Goal: Task Accomplishment & Management: Complete application form

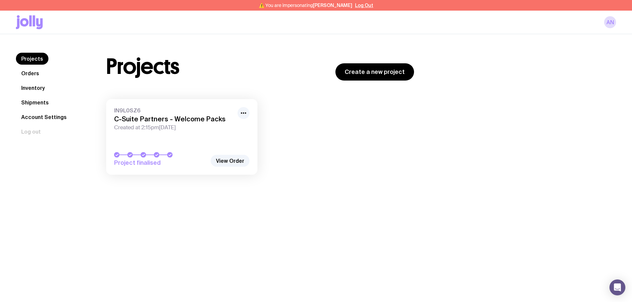
click at [38, 89] on link "Inventory" at bounding box center [33, 88] width 34 height 12
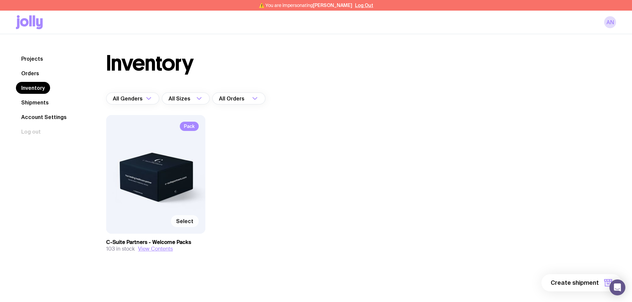
click at [186, 219] on span "Select" at bounding box center [184, 221] width 17 height 7
click at [0, 0] on input "Select" at bounding box center [0, 0] width 0 height 0
click at [595, 282] on span "1 item" at bounding box center [590, 283] width 17 height 8
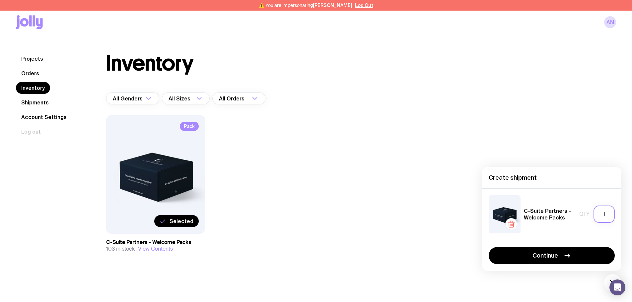
drag, startPoint x: 606, startPoint y: 214, endPoint x: 599, endPoint y: 214, distance: 7.0
click at [599, 214] on input "1" at bounding box center [603, 214] width 21 height 17
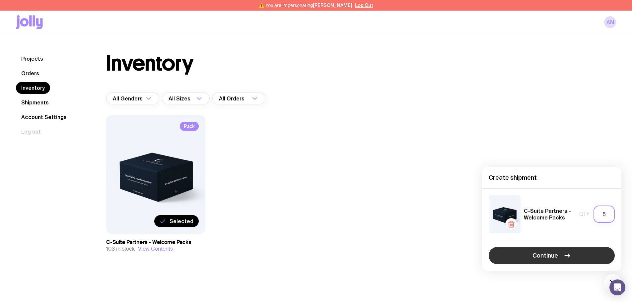
type input "5"
click at [591, 255] on button "Continue" at bounding box center [551, 255] width 126 height 17
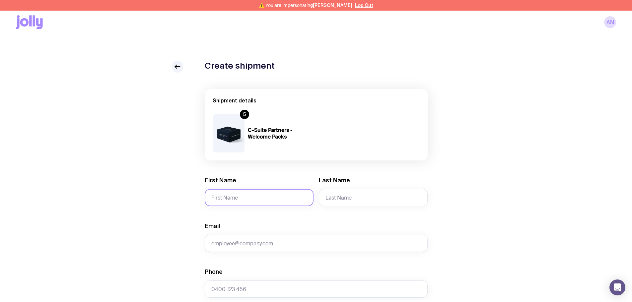
click at [252, 200] on input "First Name" at bounding box center [259, 197] width 109 height 17
type input "[PERSON_NAME]"
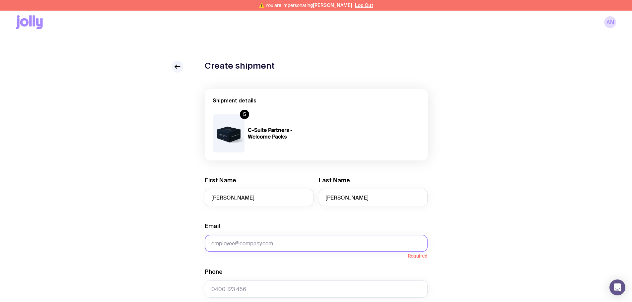
click at [276, 247] on input "Email" at bounding box center [316, 243] width 223 height 17
paste input "[PERSON_NAME][EMAIL_ADDRESS][PERSON_NAME][DOMAIN_NAME]"
type input "[PERSON_NAME][EMAIL_ADDRESS][PERSON_NAME][DOMAIN_NAME]"
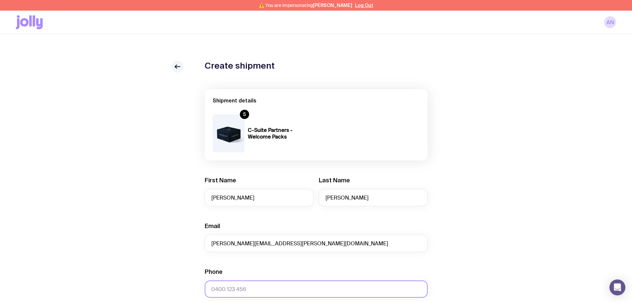
click at [293, 285] on input "Phone" at bounding box center [316, 288] width 223 height 17
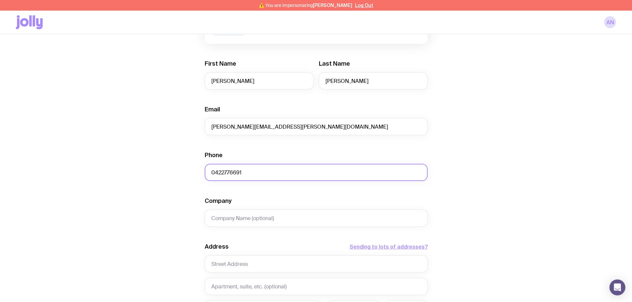
scroll to position [133, 0]
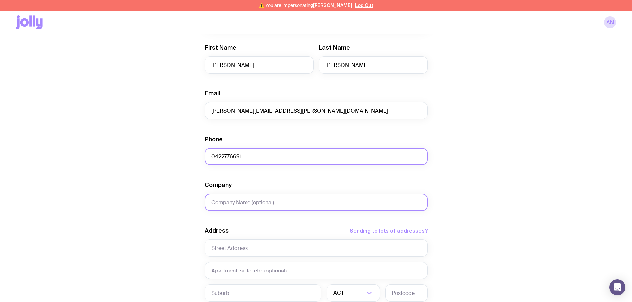
type input "0422776691"
click at [247, 202] on input "Company" at bounding box center [316, 202] width 223 height 17
type input "[GEOGRAPHIC_DATA]"
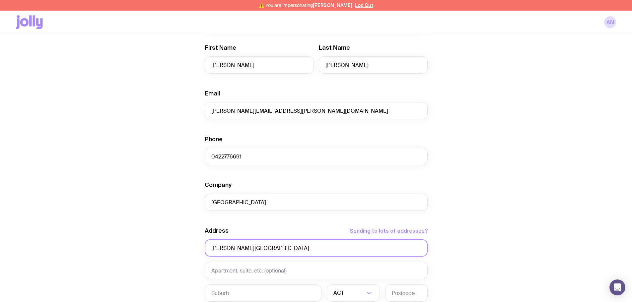
drag, startPoint x: 279, startPoint y: 249, endPoint x: 204, endPoint y: 249, distance: 75.6
click at [204, 249] on div "Create shipment Shipment details 5 C-Suite Partners - Welcome Packs First Name …" at bounding box center [316, 180] width 600 height 504
type input "[PERSON_NAME][GEOGRAPHIC_DATA]"
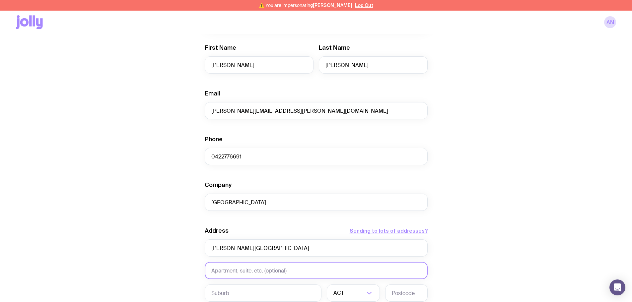
click at [238, 269] on input "text" at bounding box center [316, 270] width 223 height 17
paste input "[PERSON_NAME][GEOGRAPHIC_DATA]"
type input "[PERSON_NAME][GEOGRAPHIC_DATA]"
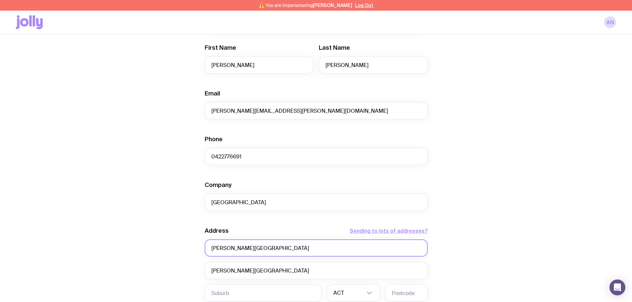
drag, startPoint x: 287, startPoint y: 252, endPoint x: 179, endPoint y: 252, distance: 107.4
click at [179, 252] on div "Create shipment Shipment details 5 C-Suite Partners - Welcome Packs First Name …" at bounding box center [316, 180] width 600 height 504
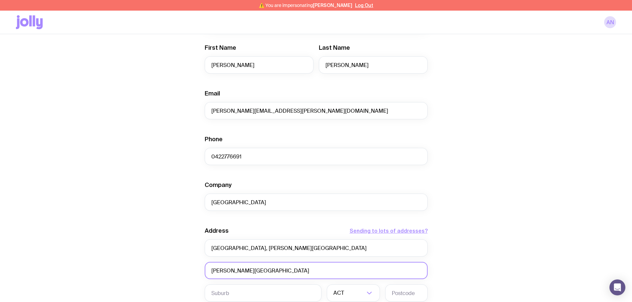
drag, startPoint x: 305, startPoint y: 271, endPoint x: 189, endPoint y: 271, distance: 115.4
click at [189, 271] on div "Create shipment Shipment details 5 C-Suite Partners - Welcome Packs First Name …" at bounding box center [316, 180] width 600 height 504
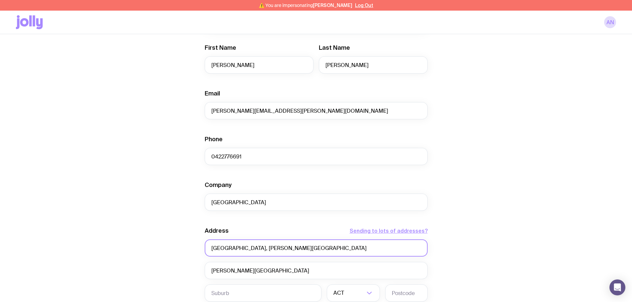
click at [209, 247] on input "[GEOGRAPHIC_DATA], [PERSON_NAME][GEOGRAPHIC_DATA]" at bounding box center [316, 247] width 223 height 17
paste input "[PERSON_NAME][GEOGRAPHIC_DATA]"
type input "[PERSON_NAME][GEOGRAPHIC_DATA], [GEOGRAPHIC_DATA], [PERSON_NAME][GEOGRAPHIC_DAT…"
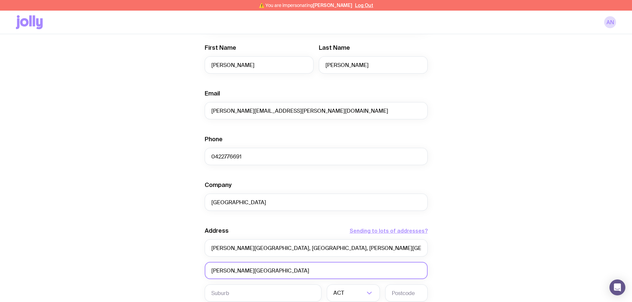
drag, startPoint x: 260, startPoint y: 272, endPoint x: 105, endPoint y: 272, distance: 154.8
click at [107, 272] on div "Create shipment Shipment details 5 C-Suite Partners - Welcome Packs First Name …" at bounding box center [316, 180] width 600 height 504
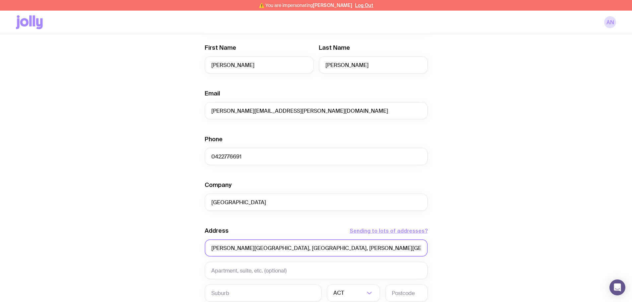
click at [344, 249] on input "[PERSON_NAME][GEOGRAPHIC_DATA], [GEOGRAPHIC_DATA], [PERSON_NAME][GEOGRAPHIC_DAT…" at bounding box center [316, 247] width 223 height 17
type input "[PERSON_NAME][GEOGRAPHIC_DATA], [GEOGRAPHIC_DATA], [PERSON_NAME][GEOGRAPHIC_DAT…"
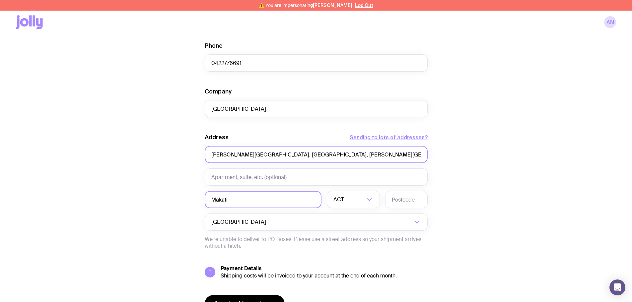
scroll to position [232, 0]
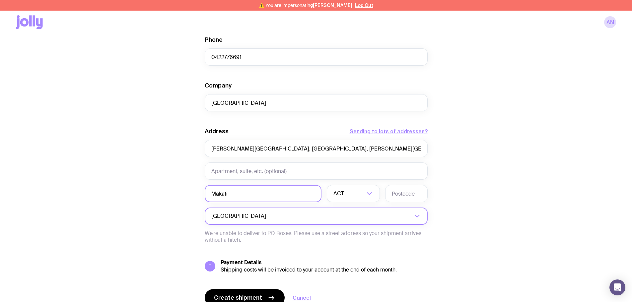
type input "Makati"
click at [267, 218] on input "Search for option" at bounding box center [339, 216] width 145 height 17
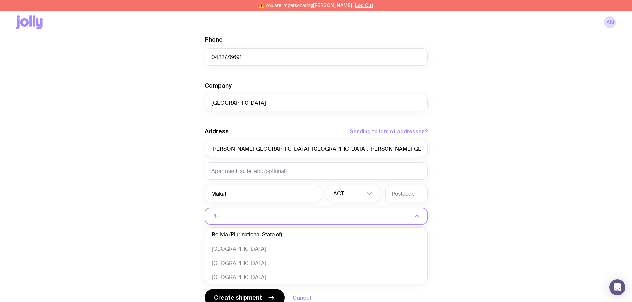
scroll to position [0, 0]
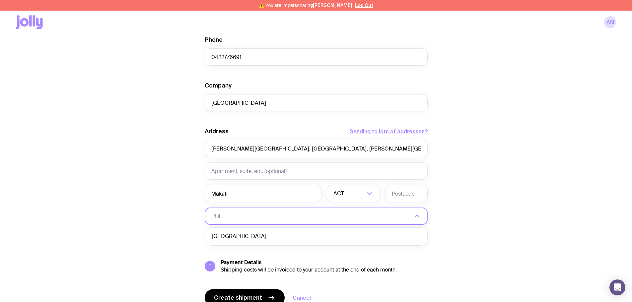
click at [242, 231] on li "[GEOGRAPHIC_DATA]" at bounding box center [316, 236] width 222 height 14
type input "Phil"
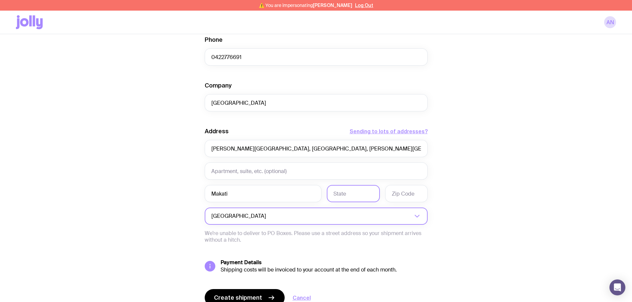
click at [350, 198] on input "text" at bounding box center [353, 193] width 53 height 17
click at [269, 189] on input "Makati" at bounding box center [263, 193] width 117 height 17
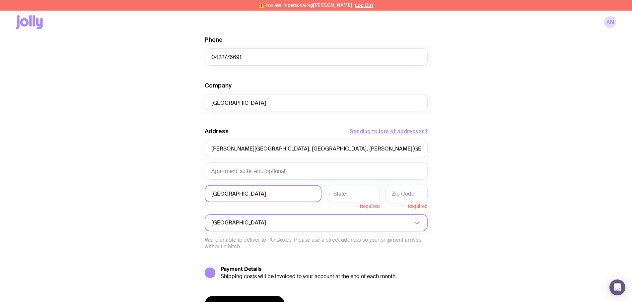
drag, startPoint x: 242, startPoint y: 189, endPoint x: 206, endPoint y: 189, distance: 35.5
click at [206, 189] on input "[GEOGRAPHIC_DATA]" at bounding box center [263, 193] width 117 height 17
type input "[GEOGRAPHIC_DATA]"
click at [362, 197] on input "text" at bounding box center [353, 193] width 53 height 17
paste input "[GEOGRAPHIC_DATA]"
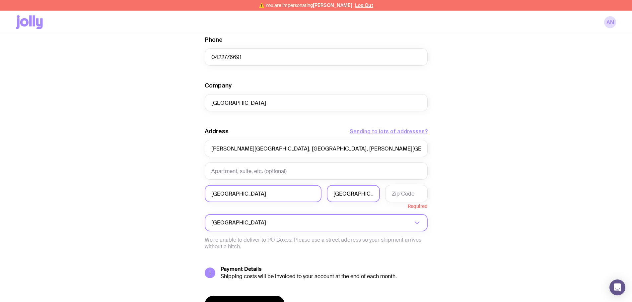
type input "[GEOGRAPHIC_DATA]"
drag, startPoint x: 279, startPoint y: 192, endPoint x: 189, endPoint y: 192, distance: 90.5
click at [189, 192] on div "Create shipment Shipment details 5 C-Suite Partners - Welcome Packs First Name …" at bounding box center [316, 84] width 600 height 511
drag, startPoint x: 343, startPoint y: 148, endPoint x: 312, endPoint y: 149, distance: 31.2
click at [312, 149] on input "[PERSON_NAME][GEOGRAPHIC_DATA], [GEOGRAPHIC_DATA], [PERSON_NAME][GEOGRAPHIC_DAT…" at bounding box center [316, 148] width 223 height 17
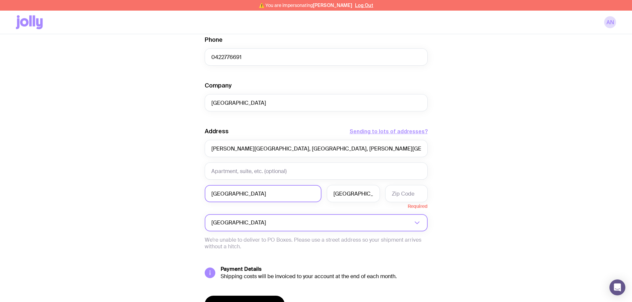
drag, startPoint x: 262, startPoint y: 197, endPoint x: 198, endPoint y: 198, distance: 64.0
click at [198, 198] on div "Create shipment Shipment details 5 C-Suite Partners - Welcome Packs First Name …" at bounding box center [316, 84] width 600 height 511
paste input "[PERSON_NAME][GEOGRAPHIC_DATA]"
type input "[PERSON_NAME][GEOGRAPHIC_DATA]"
drag, startPoint x: 346, startPoint y: 149, endPoint x: 312, endPoint y: 149, distance: 34.1
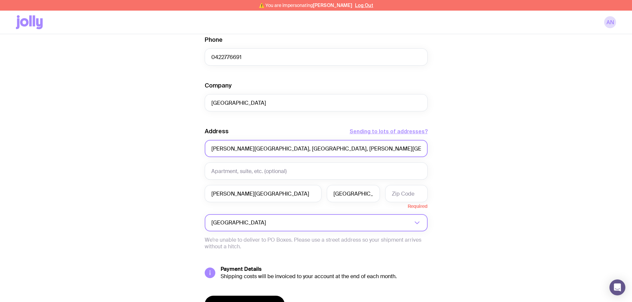
click at [312, 149] on input "[PERSON_NAME][GEOGRAPHIC_DATA], [GEOGRAPHIC_DATA], [PERSON_NAME][GEOGRAPHIC_DAT…" at bounding box center [316, 148] width 223 height 17
type input "[PERSON_NAME][GEOGRAPHIC_DATA], [GEOGRAPHIC_DATA]"
click at [395, 190] on input "text" at bounding box center [406, 193] width 42 height 17
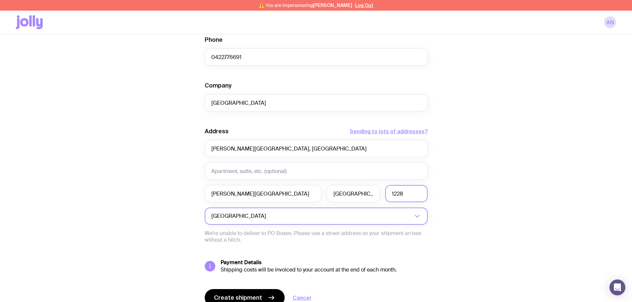
type input "1228"
click at [464, 191] on div "Create shipment Shipment details 5 C-Suite Partners - Welcome Packs First Name …" at bounding box center [316, 81] width 600 height 504
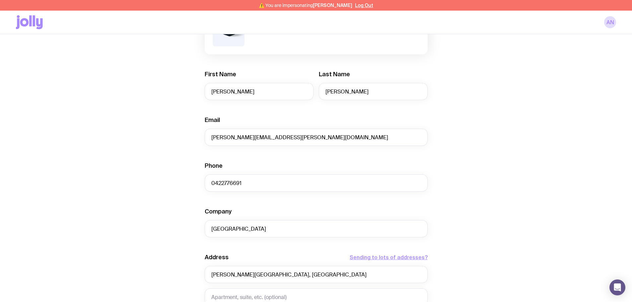
scroll to position [263, 0]
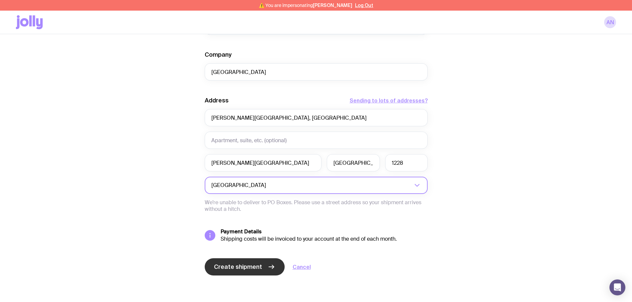
click at [263, 268] on button "Create shipment" at bounding box center [245, 266] width 80 height 17
